Goal: Information Seeking & Learning: Learn about a topic

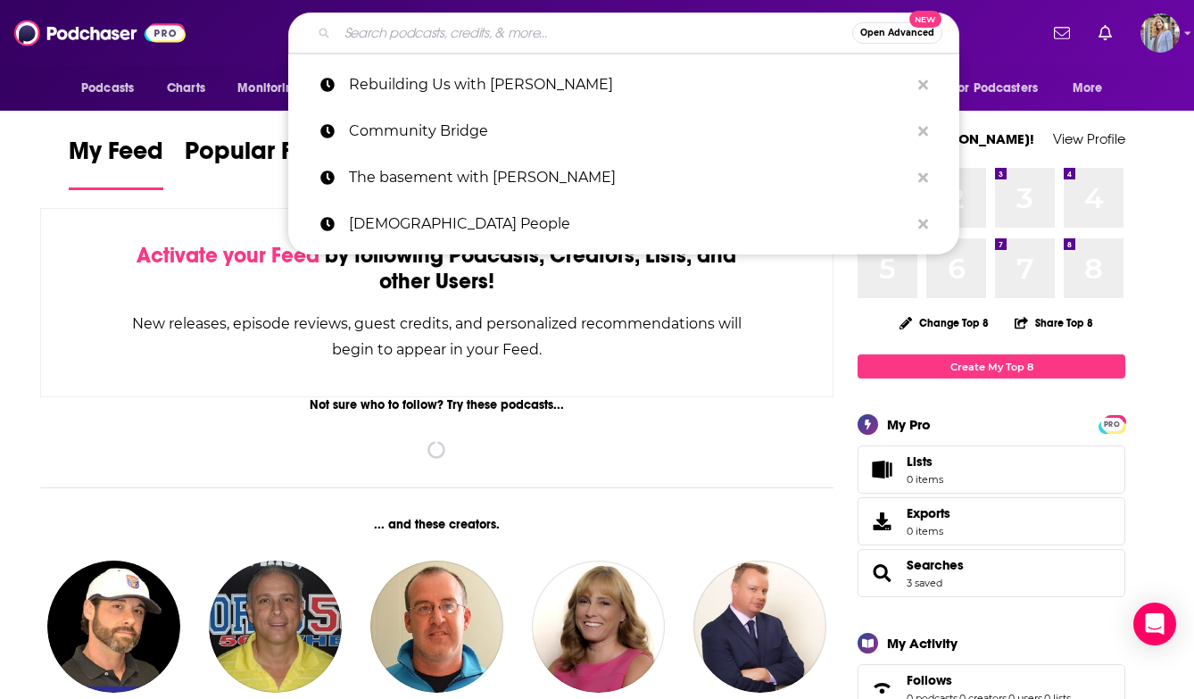
click at [375, 31] on input "Search podcasts, credits, & more..." at bounding box center [594, 33] width 515 height 29
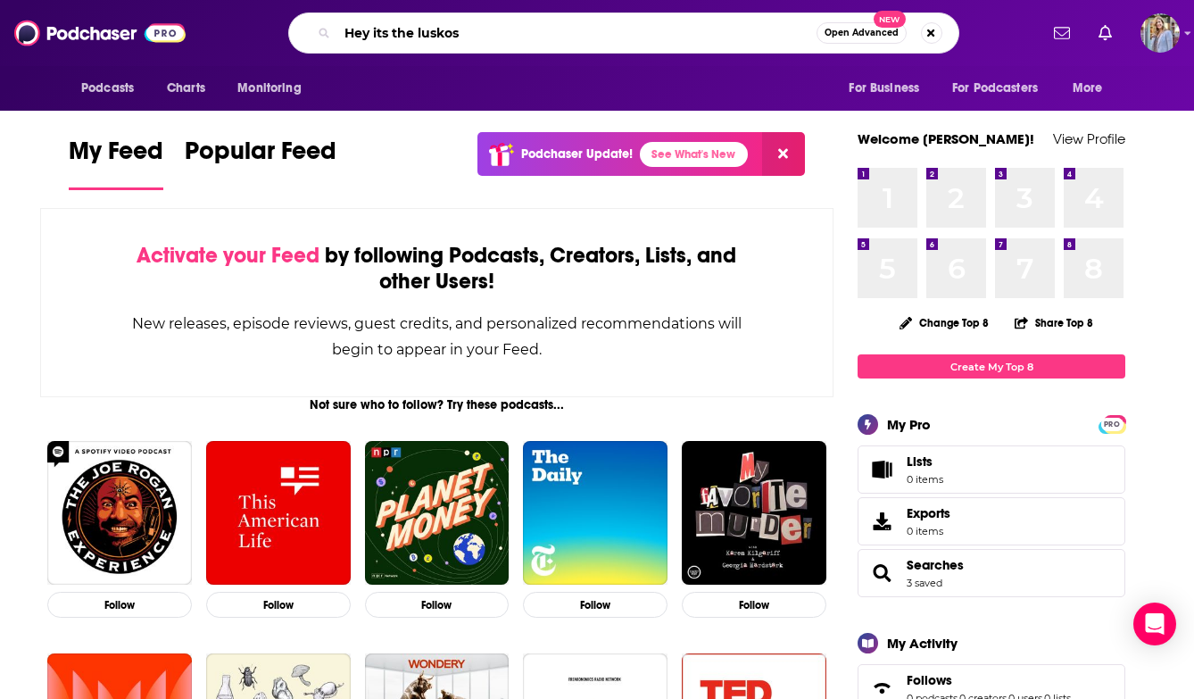
type input "Hey its the luskos"
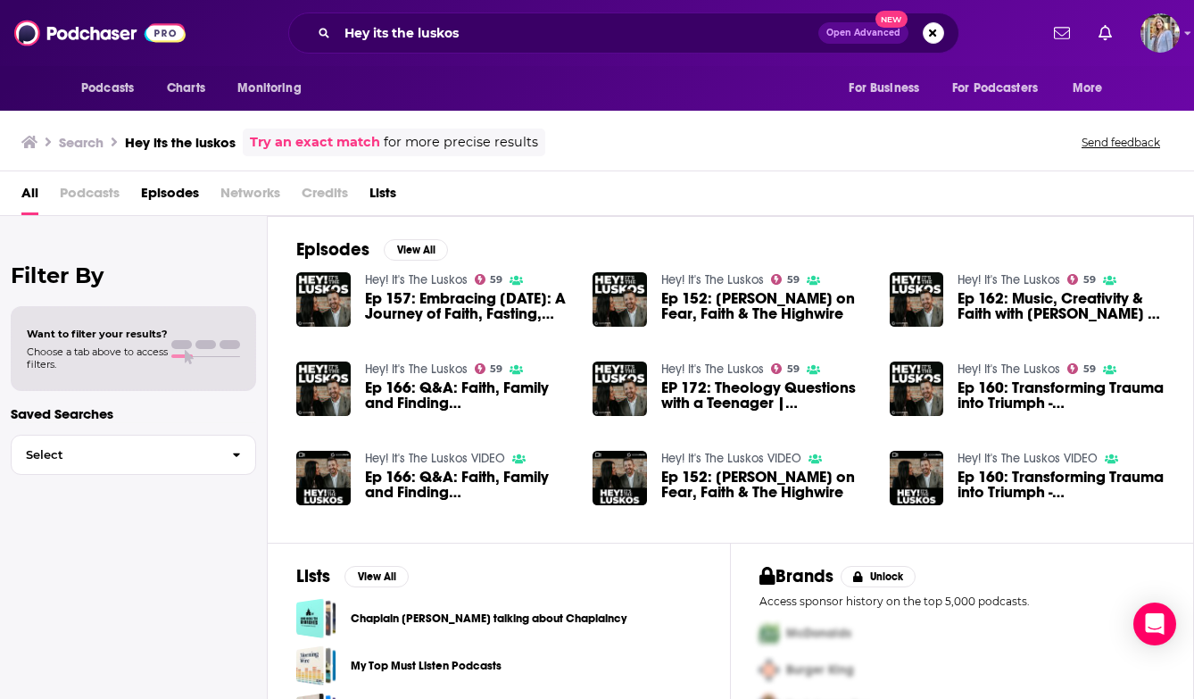
click at [343, 285] on img "Ep 157: Embracing Easter: A Journey of Faith, Fasting, and Spiritual Growth" at bounding box center [323, 299] width 54 height 54
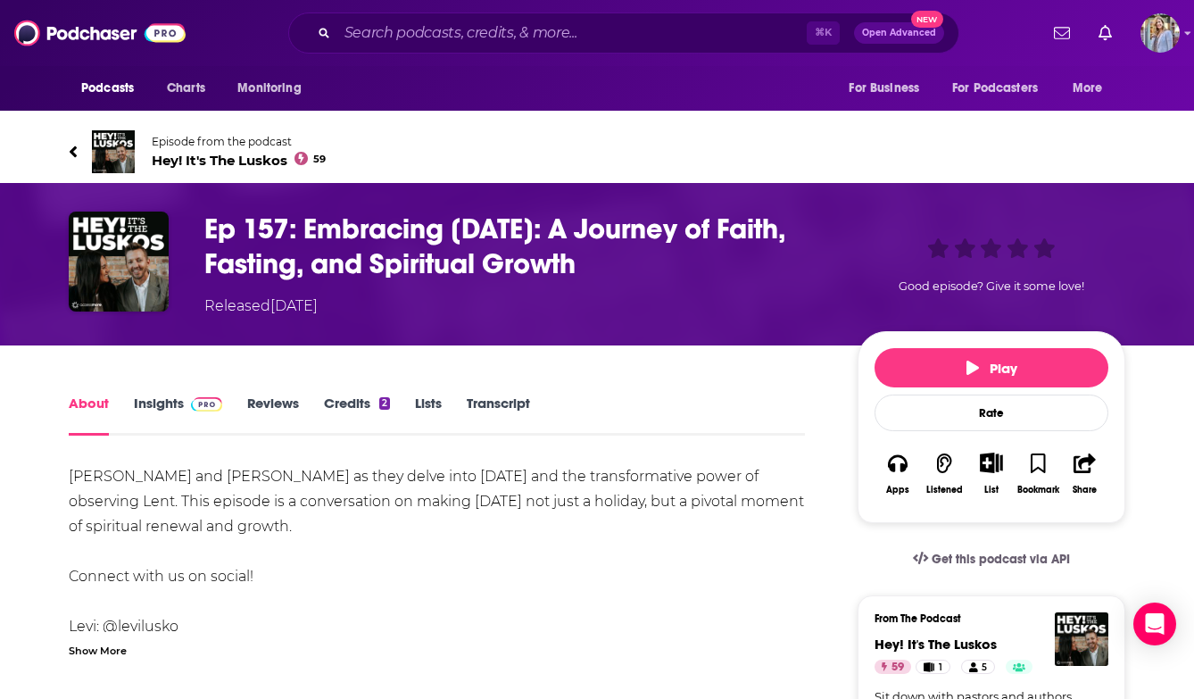
click at [257, 163] on span "Hey! It's The Luskos 59" at bounding box center [239, 160] width 174 height 17
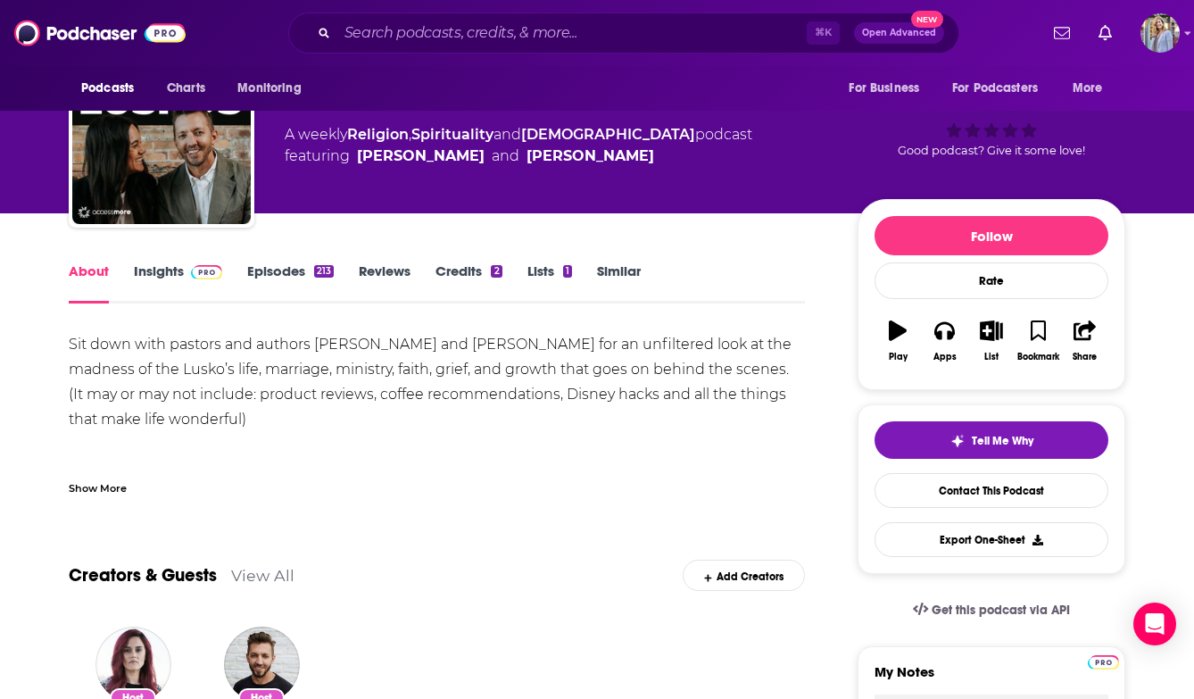
scroll to position [15, 0]
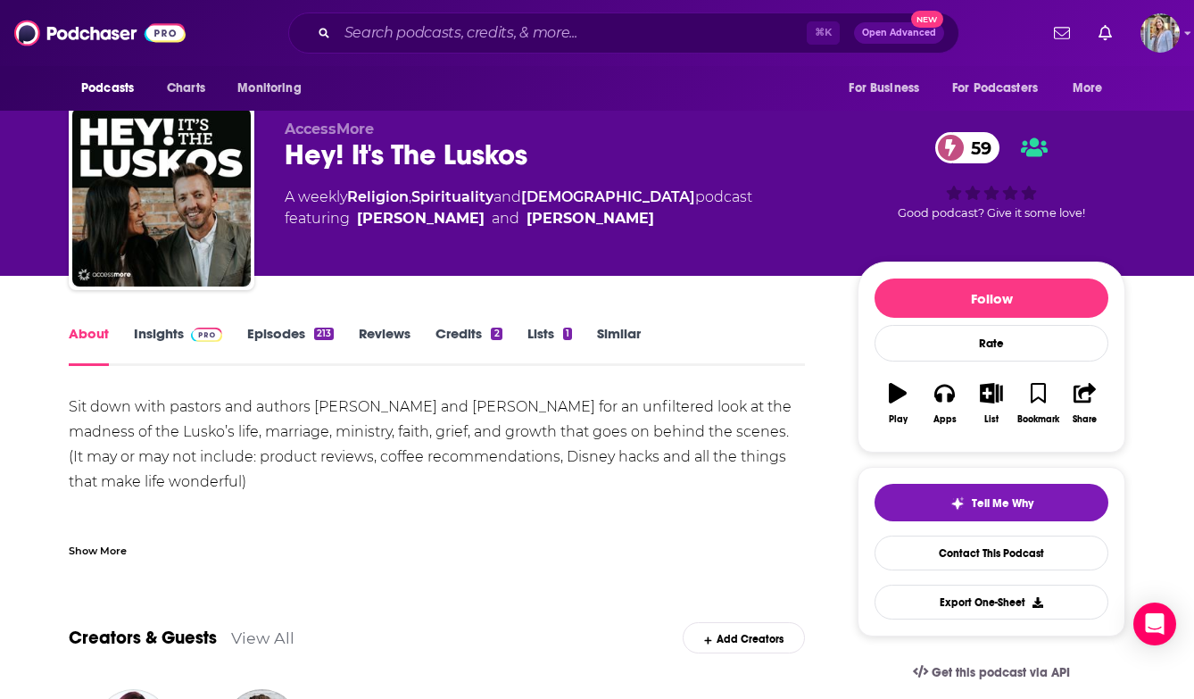
click at [176, 338] on link "Insights" at bounding box center [178, 345] width 88 height 41
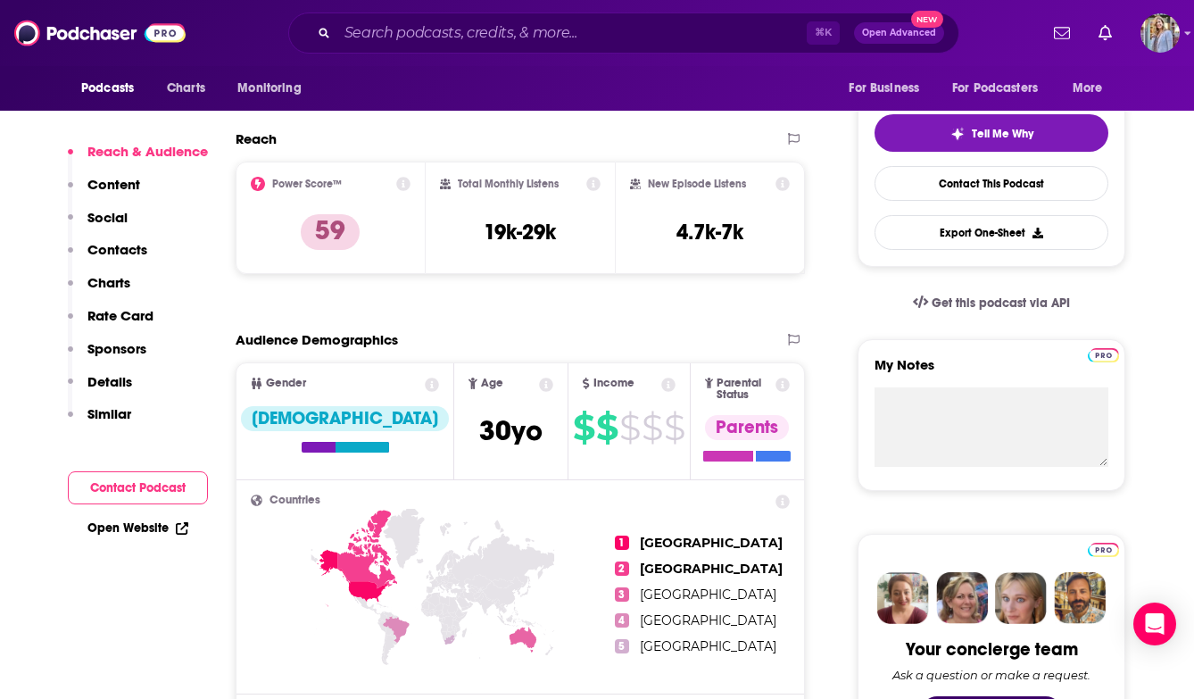
scroll to position [385, 0]
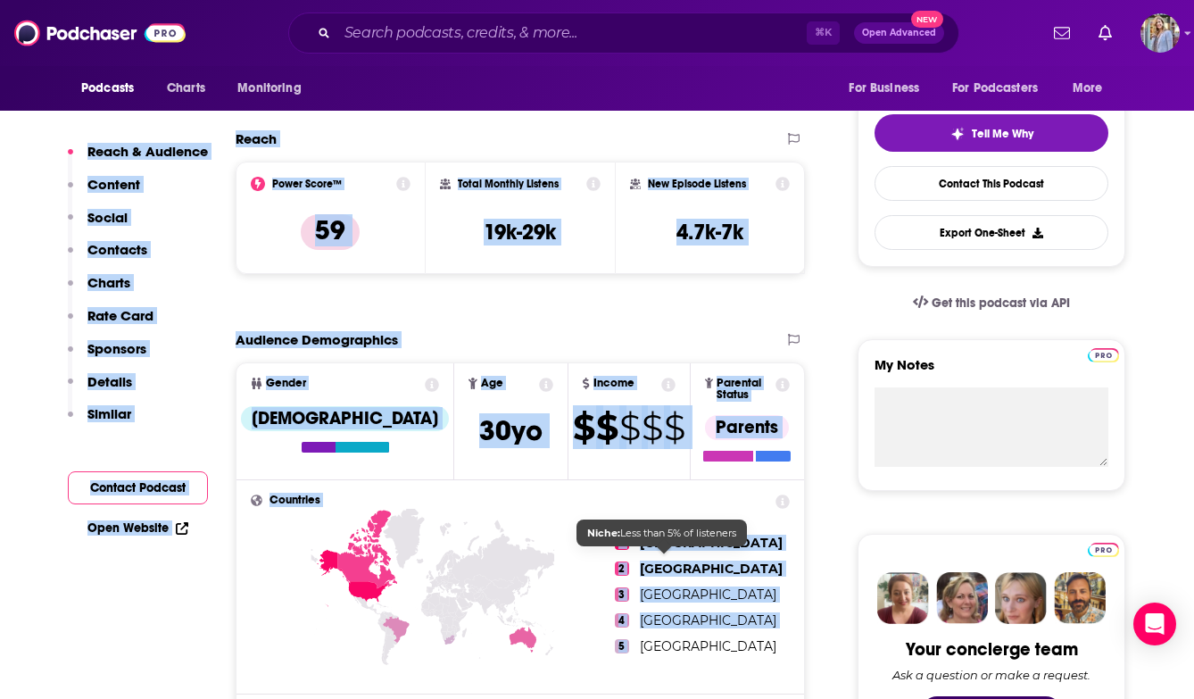
drag, startPoint x: 60, startPoint y: 133, endPoint x: 755, endPoint y: 611, distance: 843.8
drag, startPoint x: 570, startPoint y: 697, endPoint x: 292, endPoint y: 622, distance: 288.3
click at [292, 622] on icon at bounding box center [433, 619] width 364 height 221
